Goal: Book appointment/travel/reservation

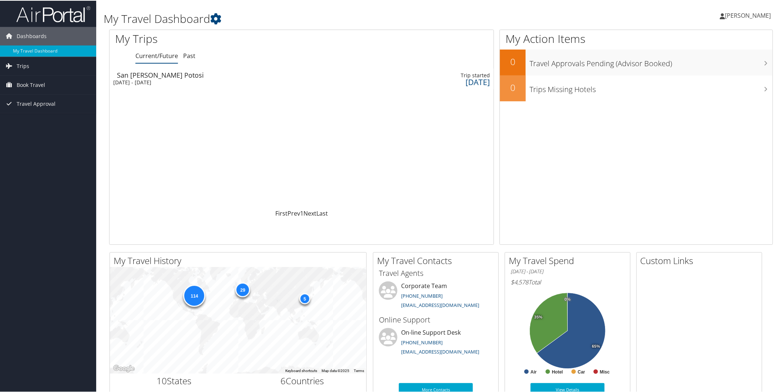
click at [169, 80] on div "[DATE] - [DATE]" at bounding box center [221, 81] width 217 height 7
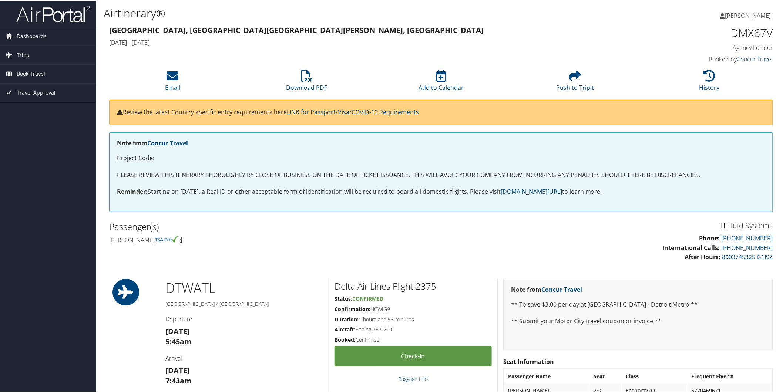
click at [38, 74] on span "Book Travel" at bounding box center [31, 73] width 28 height 19
click at [44, 107] on link "Book/Manage Online Trips" at bounding box center [48, 110] width 96 height 11
